Goal: Navigation & Orientation: Find specific page/section

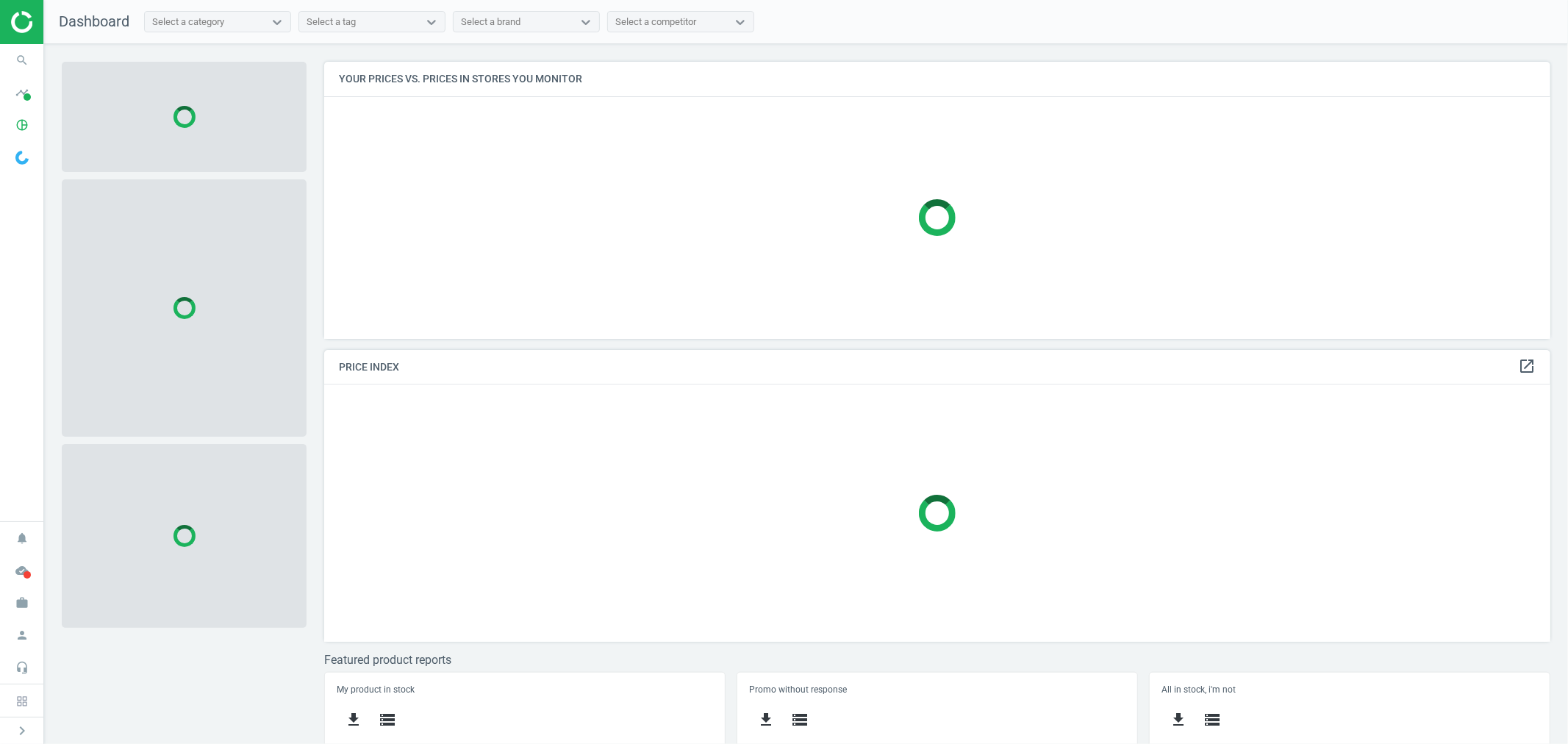
scroll to position [303, 1239]
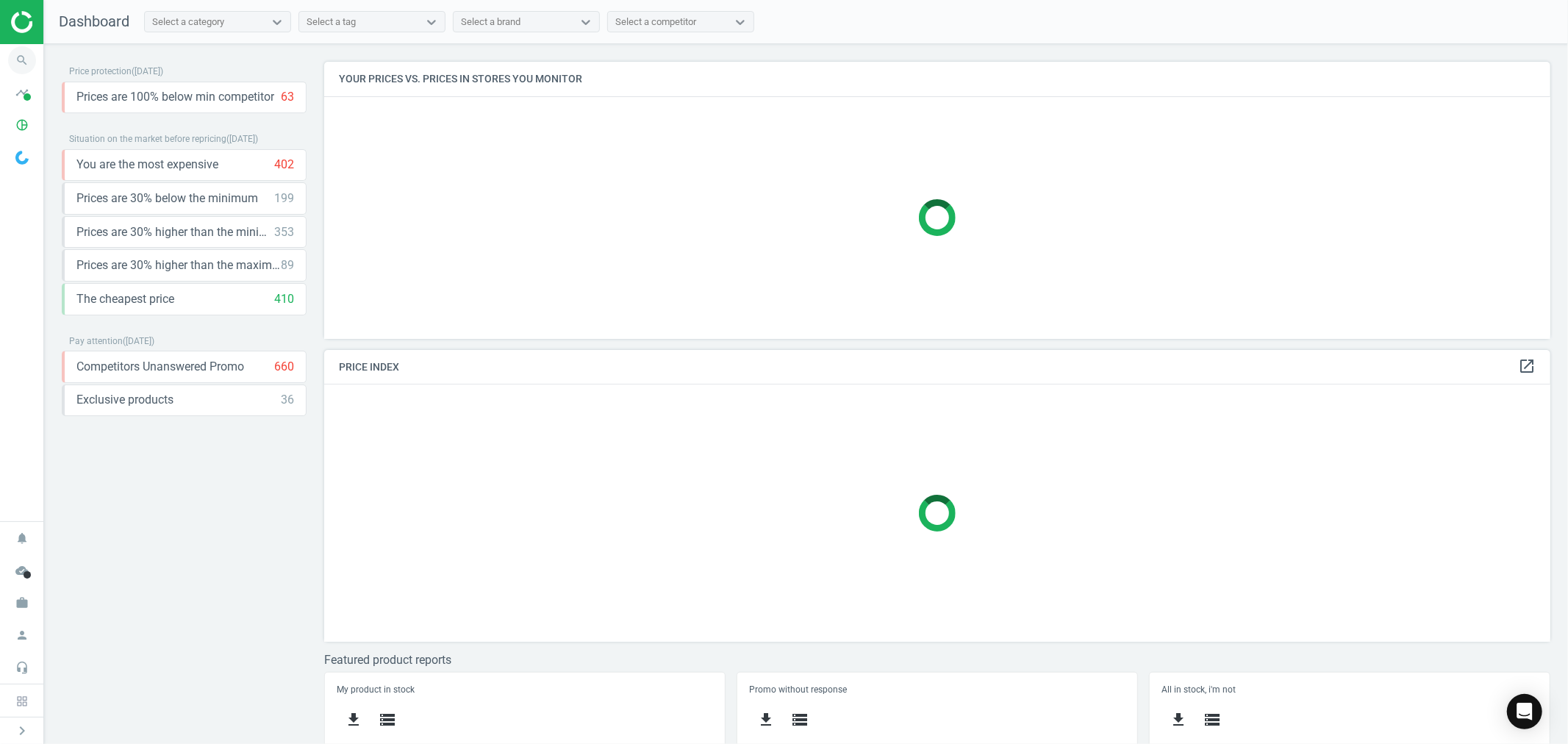
click at [18, 62] on icon "search" at bounding box center [22, 60] width 28 height 28
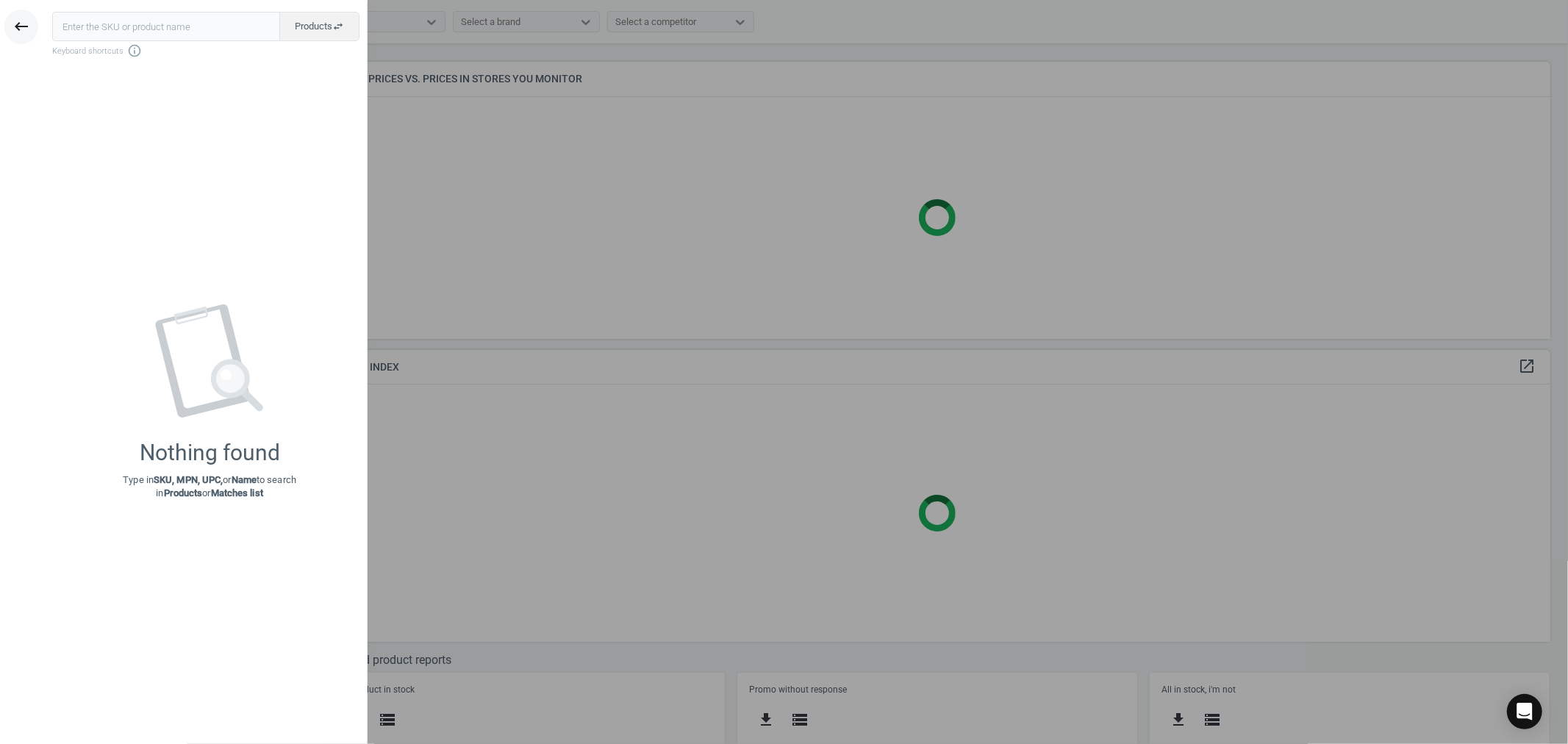
click at [22, 15] on button "keyboard_backspace" at bounding box center [22, 26] width 34 height 35
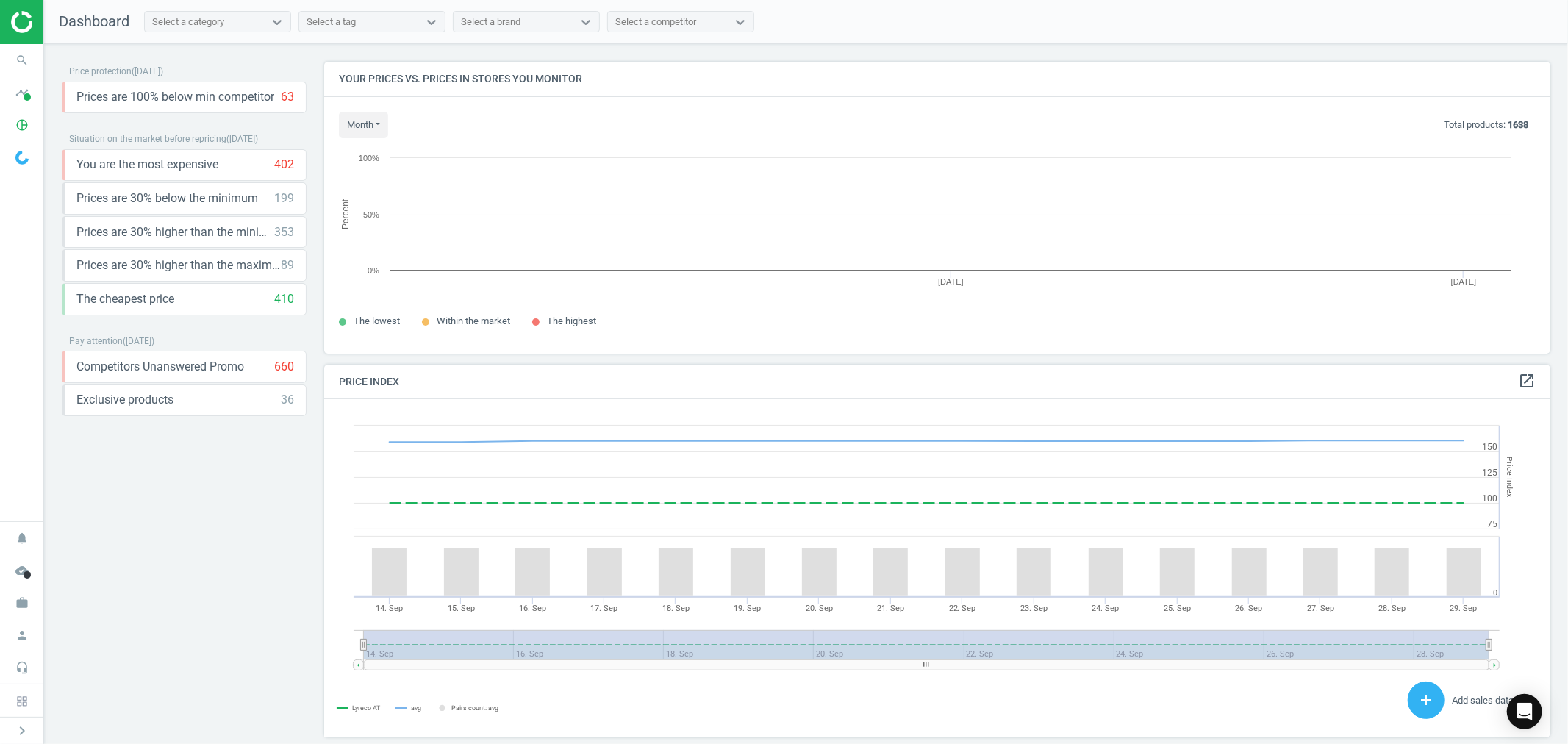
scroll to position [364, 1239]
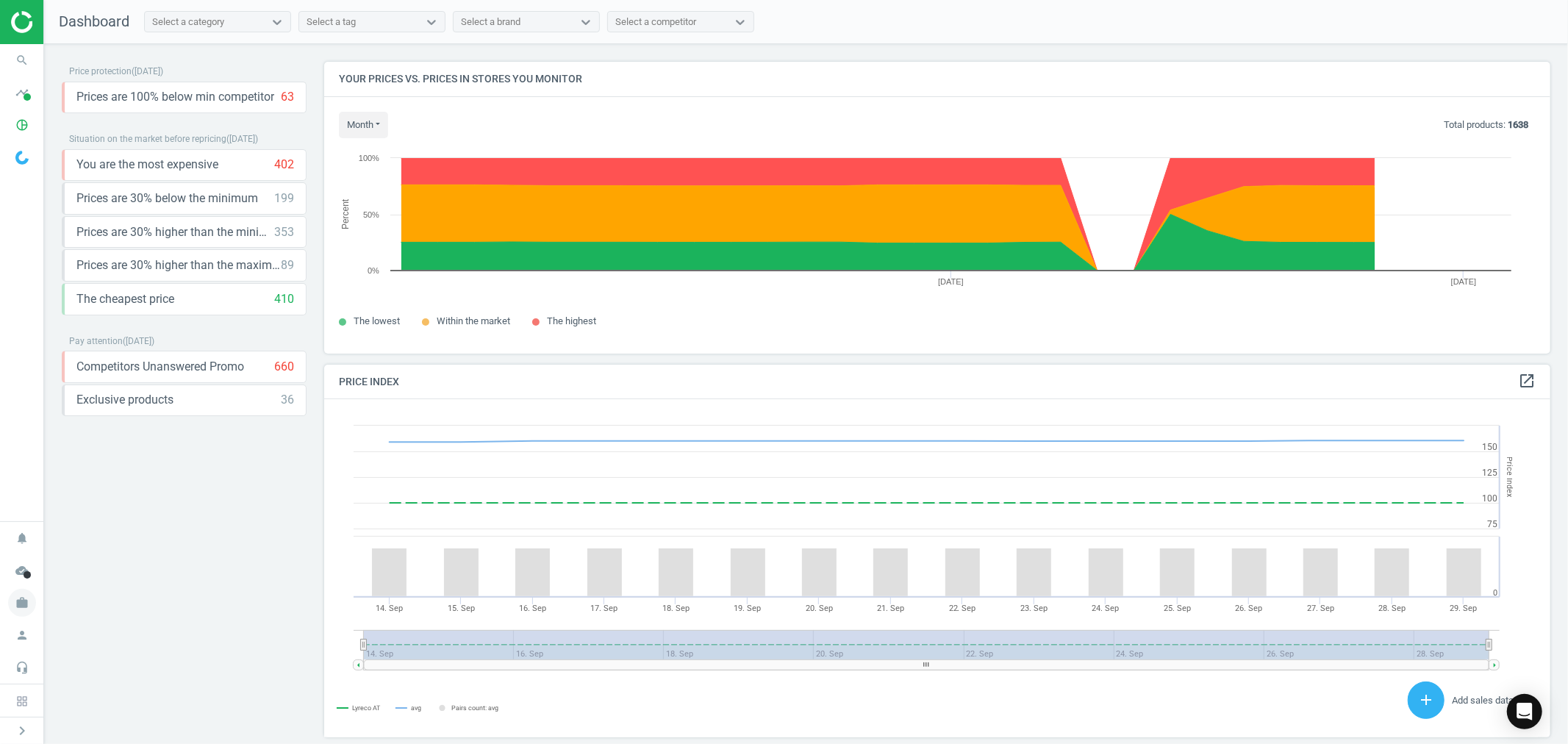
click at [17, 599] on icon "work" at bounding box center [22, 602] width 28 height 28
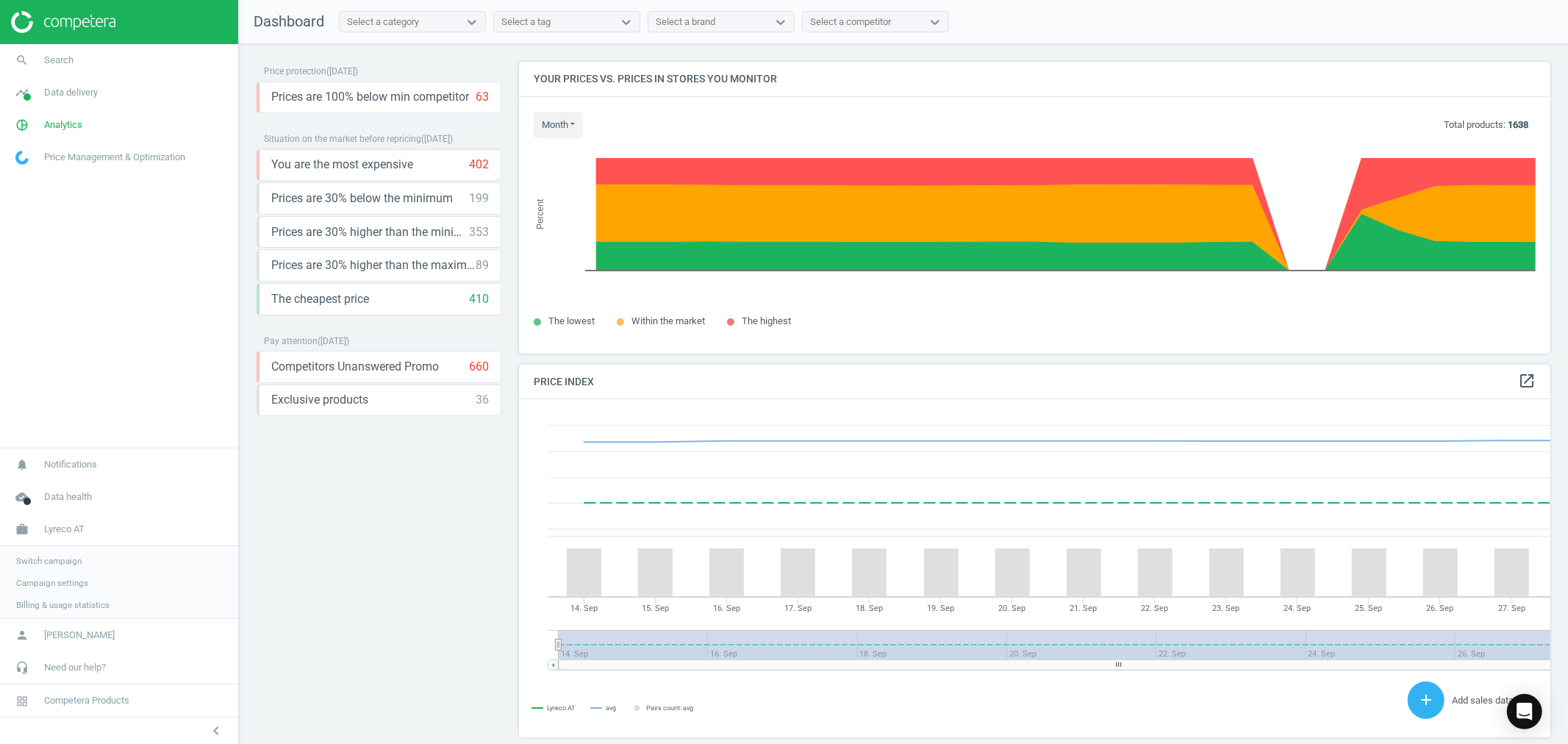
scroll to position [8, 8]
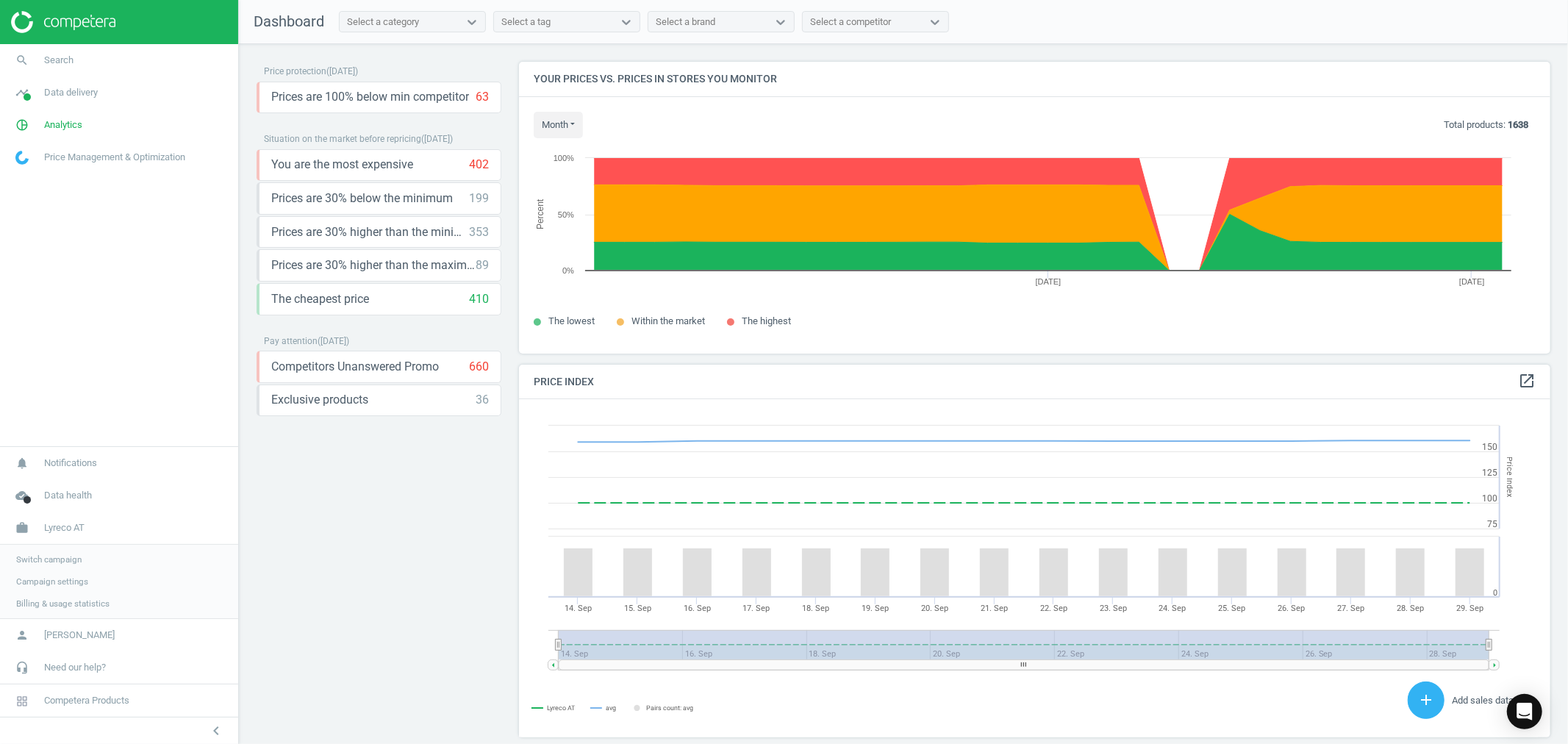
click at [48, 555] on span "Switch campaign" at bounding box center [48, 559] width 65 height 12
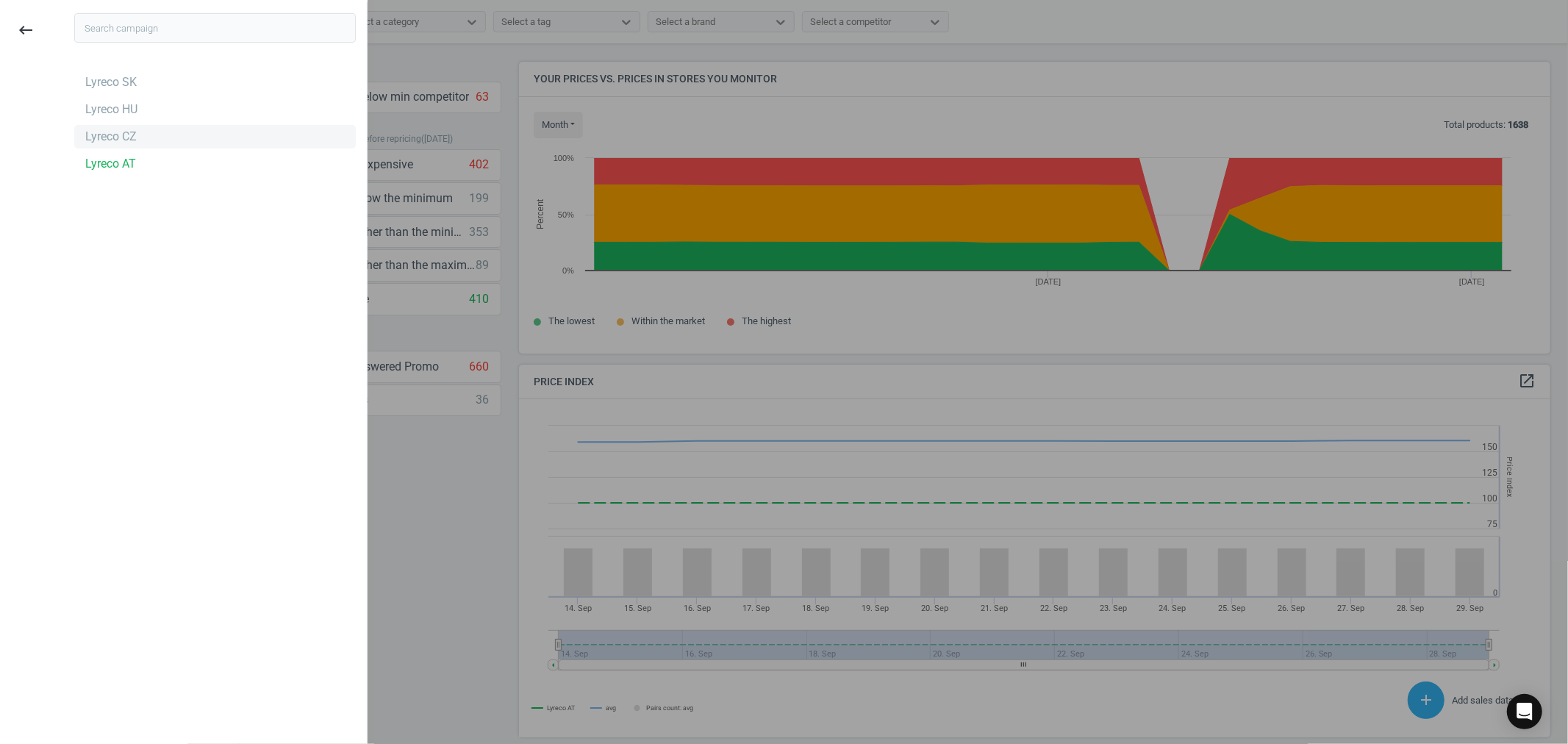
click at [130, 135] on div "Lyreco CZ" at bounding box center [111, 136] width 52 height 16
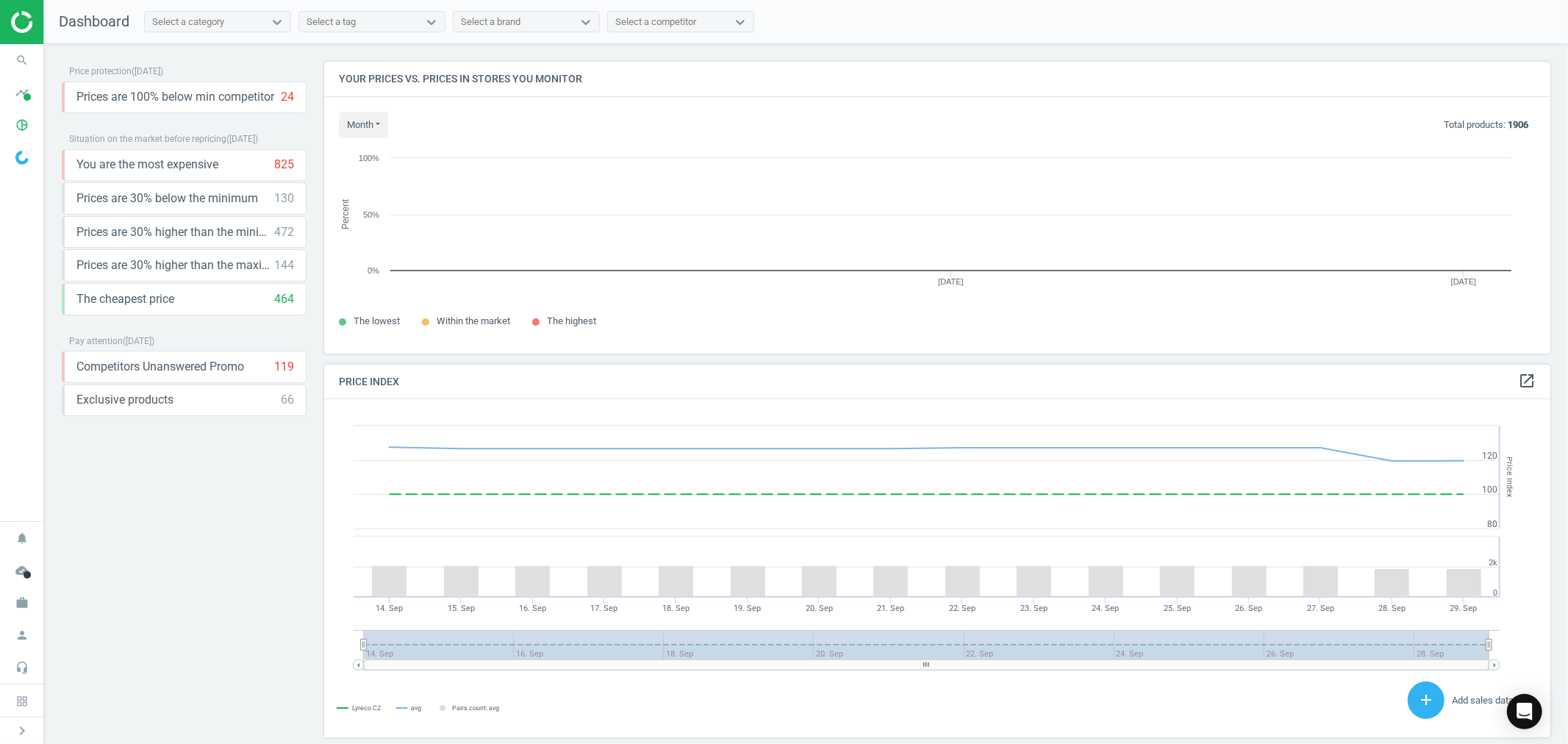
scroll to position [364, 1239]
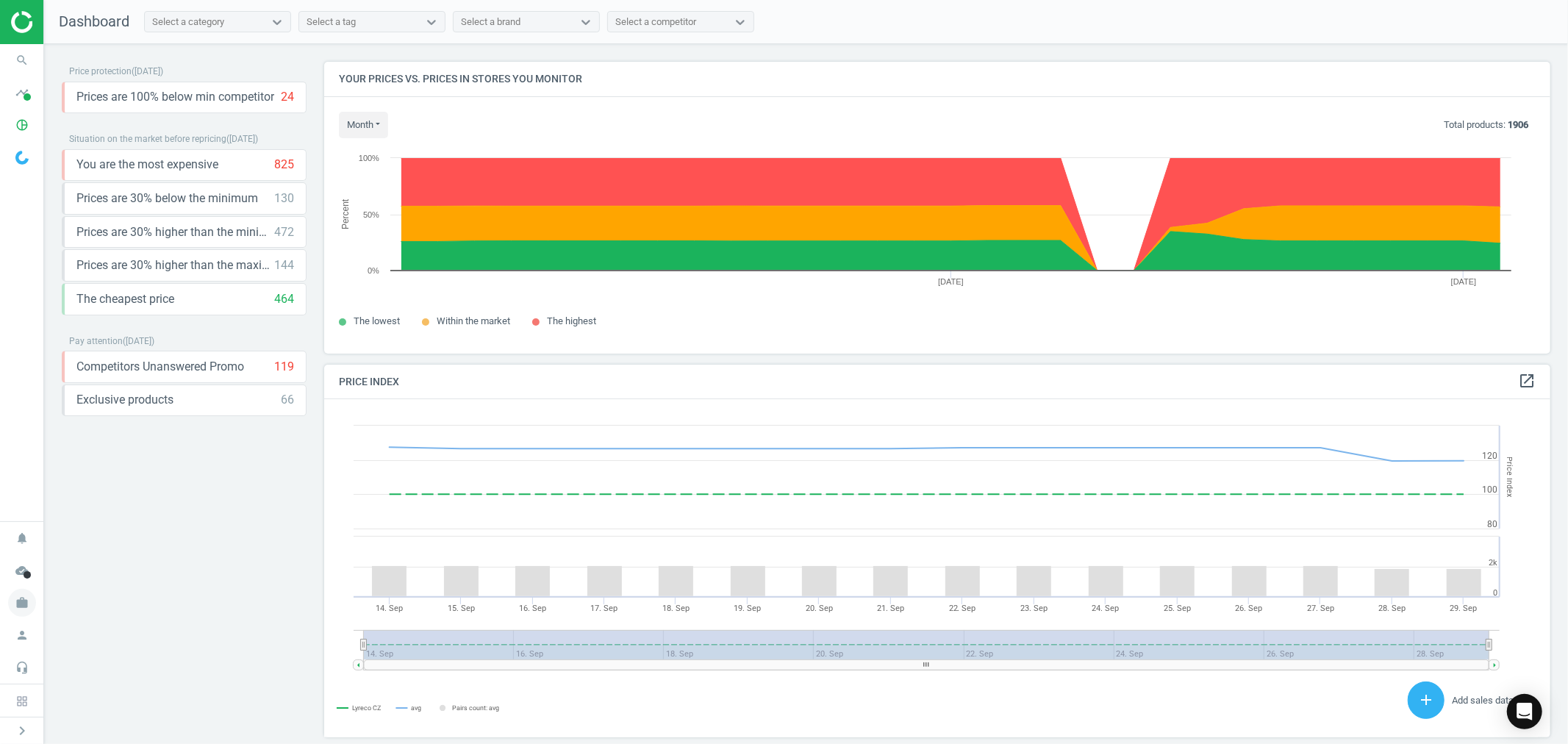
click at [26, 599] on icon "work" at bounding box center [22, 602] width 28 height 28
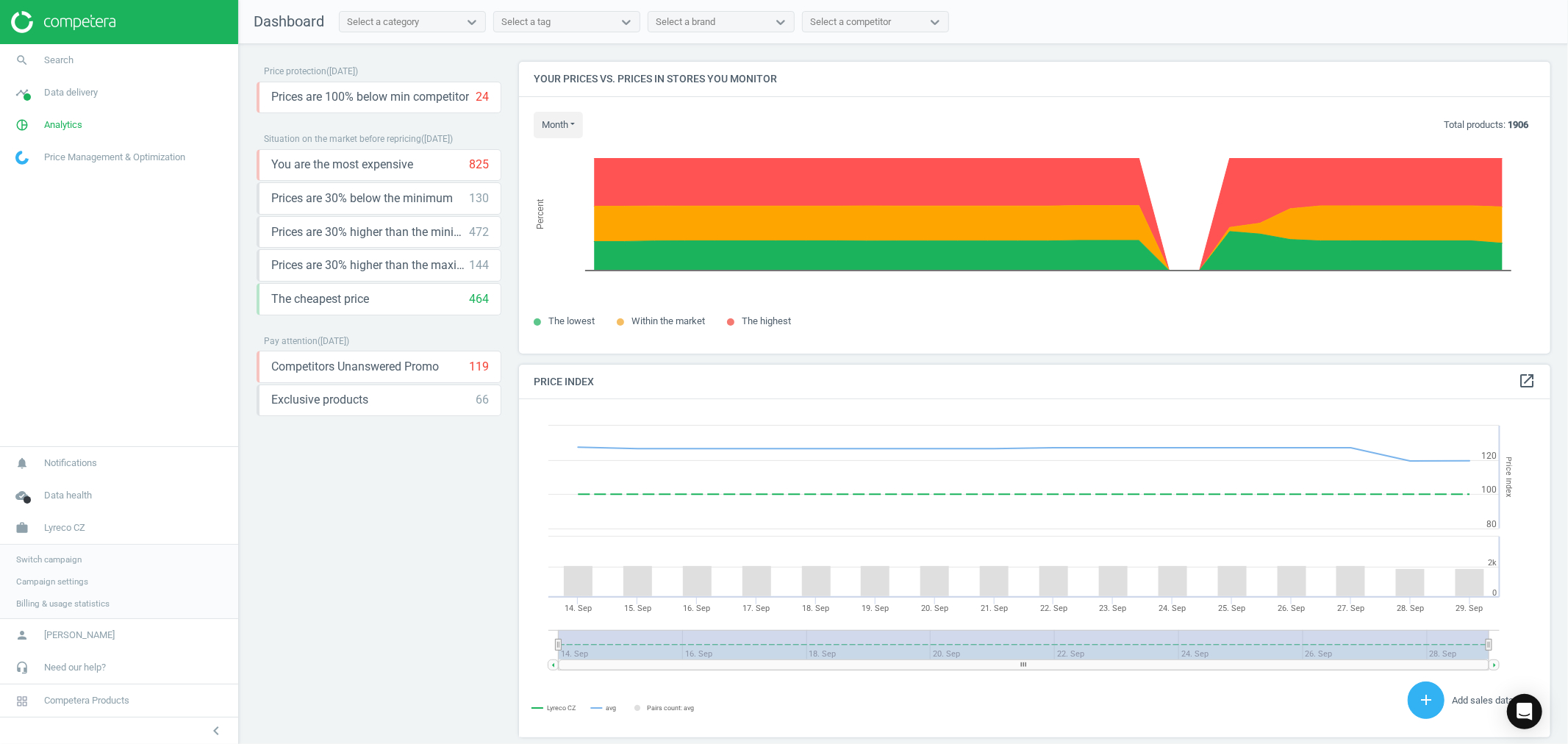
scroll to position [0, 0]
click at [68, 555] on span "Switch campaign" at bounding box center [48, 559] width 65 height 12
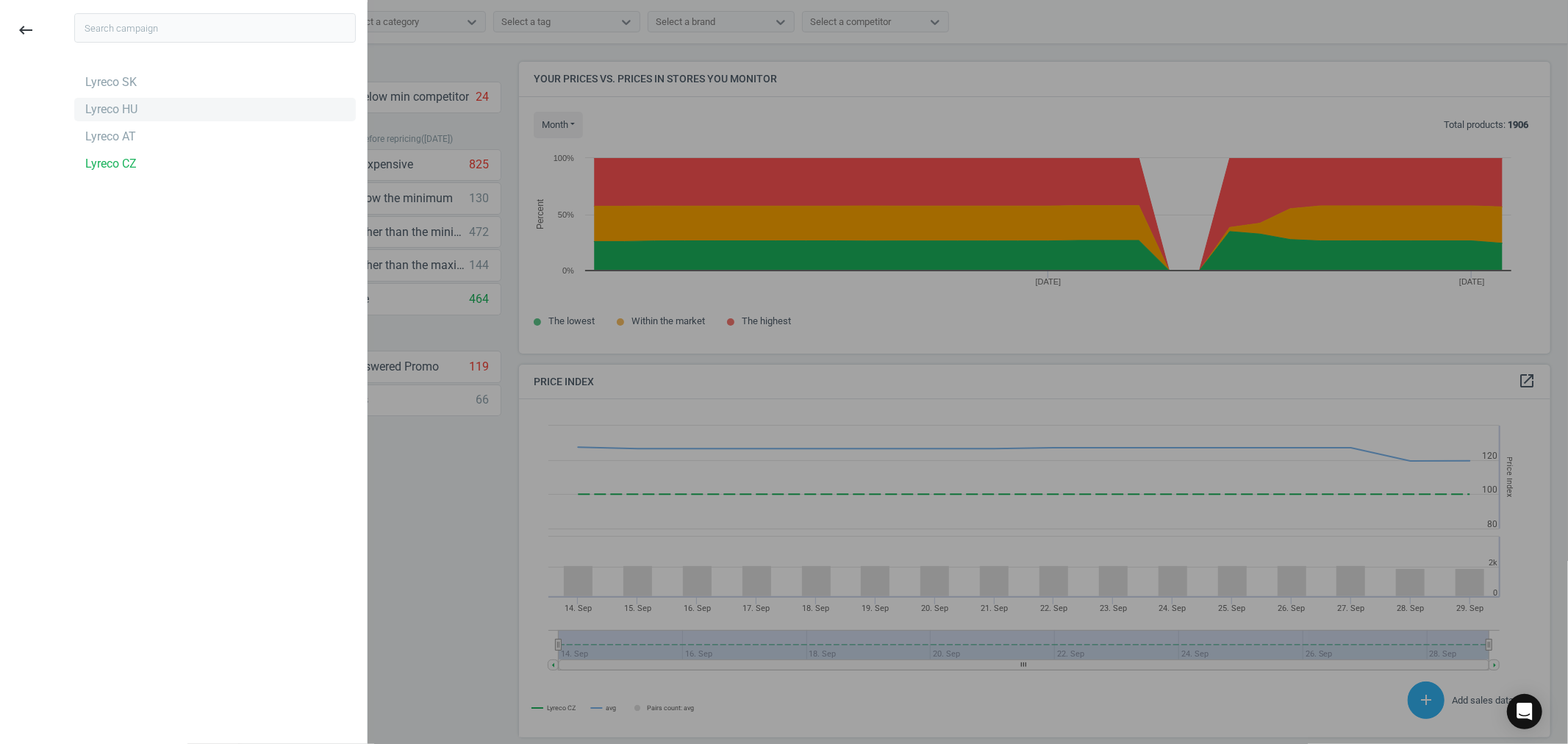
click at [126, 108] on div "Lyreco HU" at bounding box center [112, 109] width 52 height 16
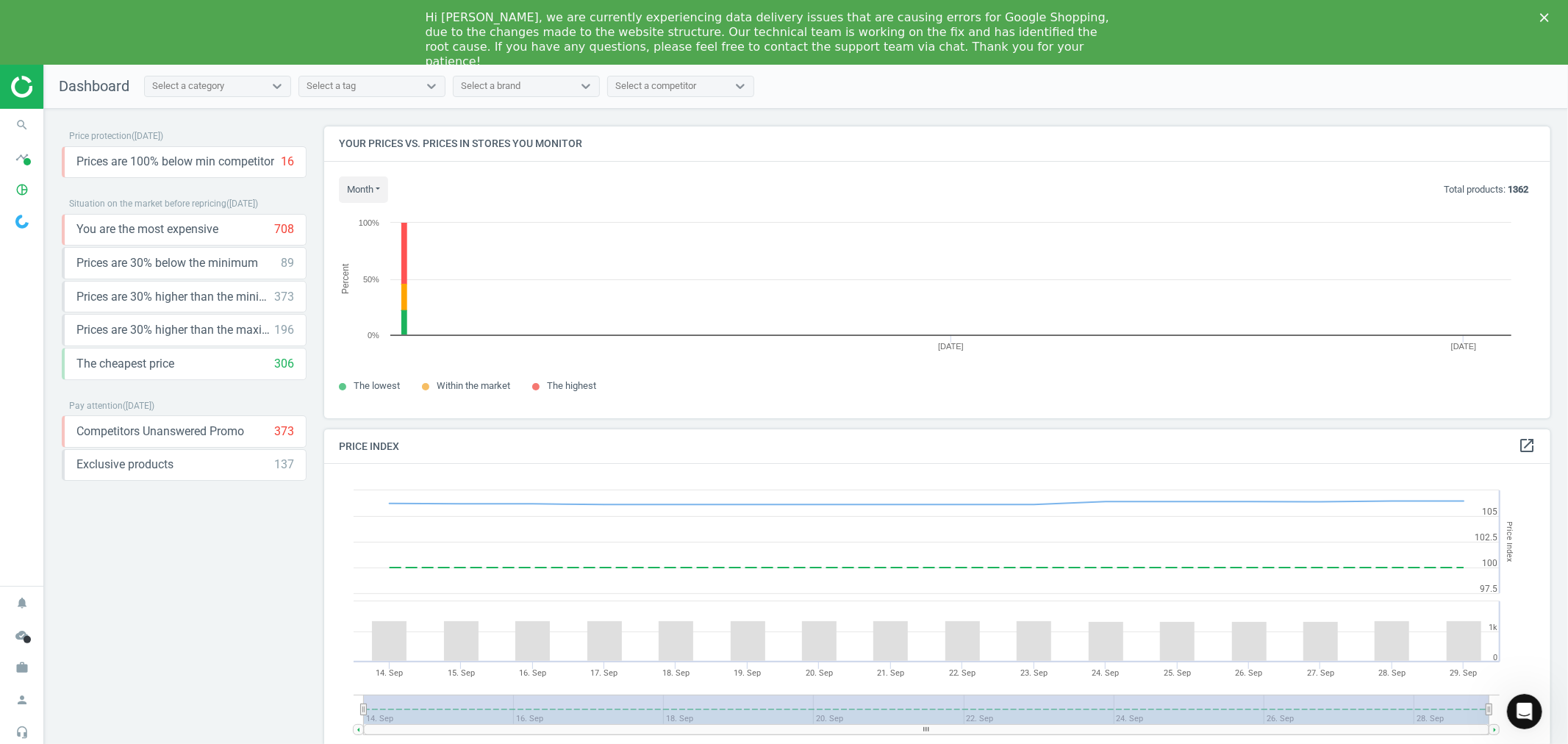
scroll to position [364, 1239]
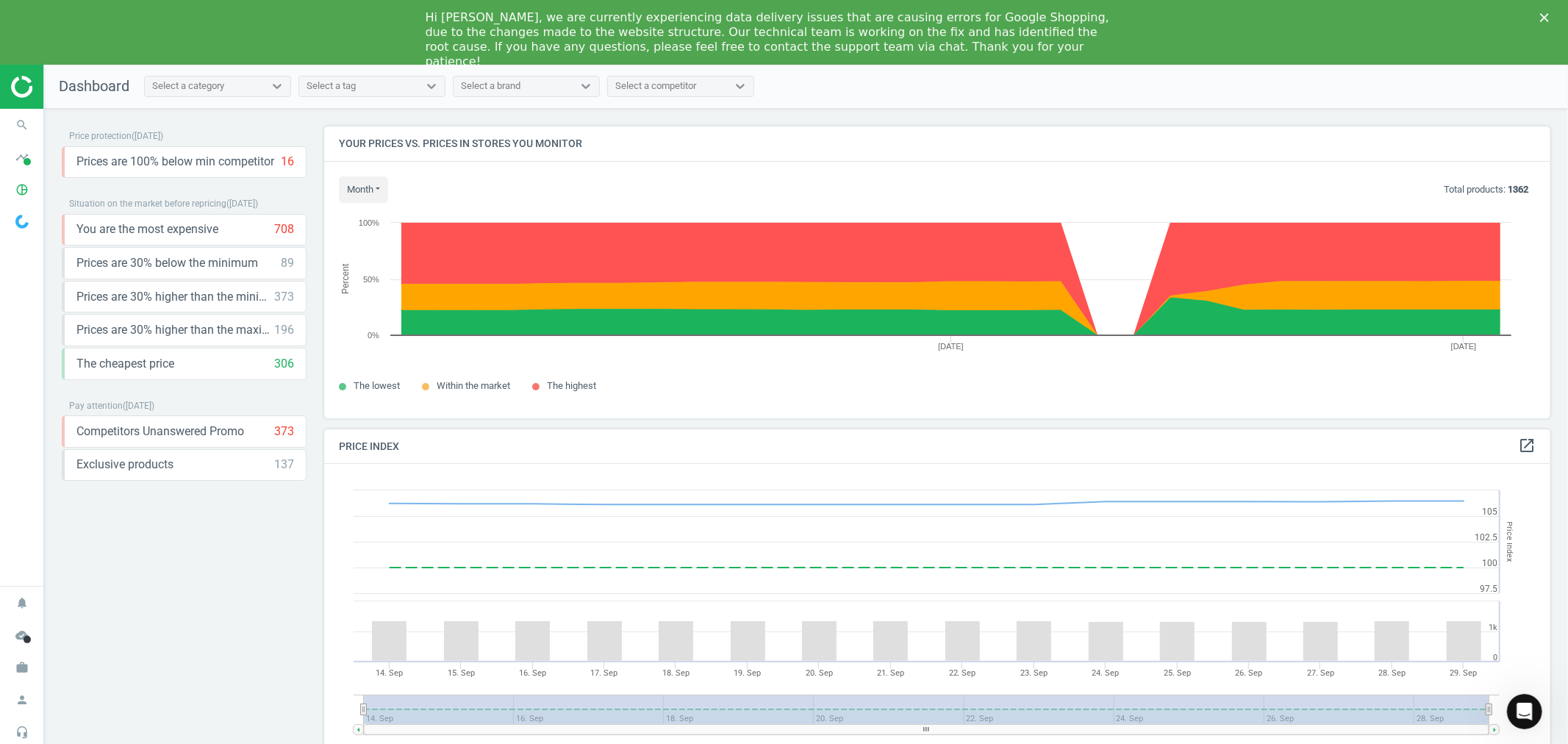
click at [1542, 15] on polygon "Close" at bounding box center [1543, 17] width 8 height 8
